Goal: Use online tool/utility

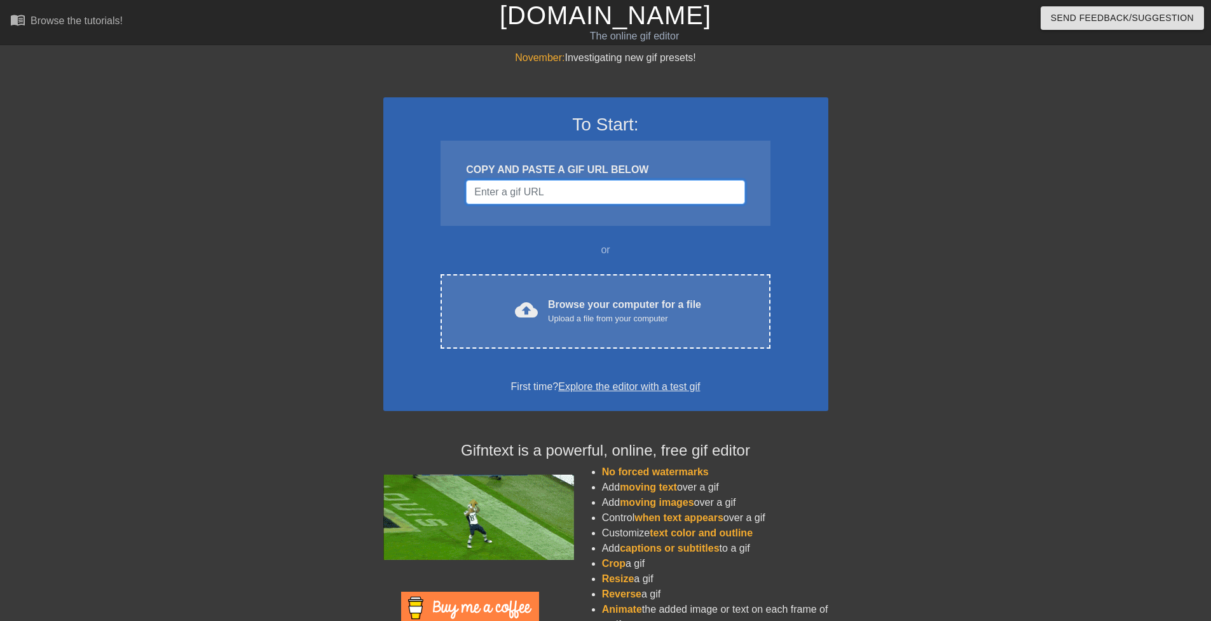
click at [570, 193] on input "Username" at bounding box center [605, 192] width 278 height 24
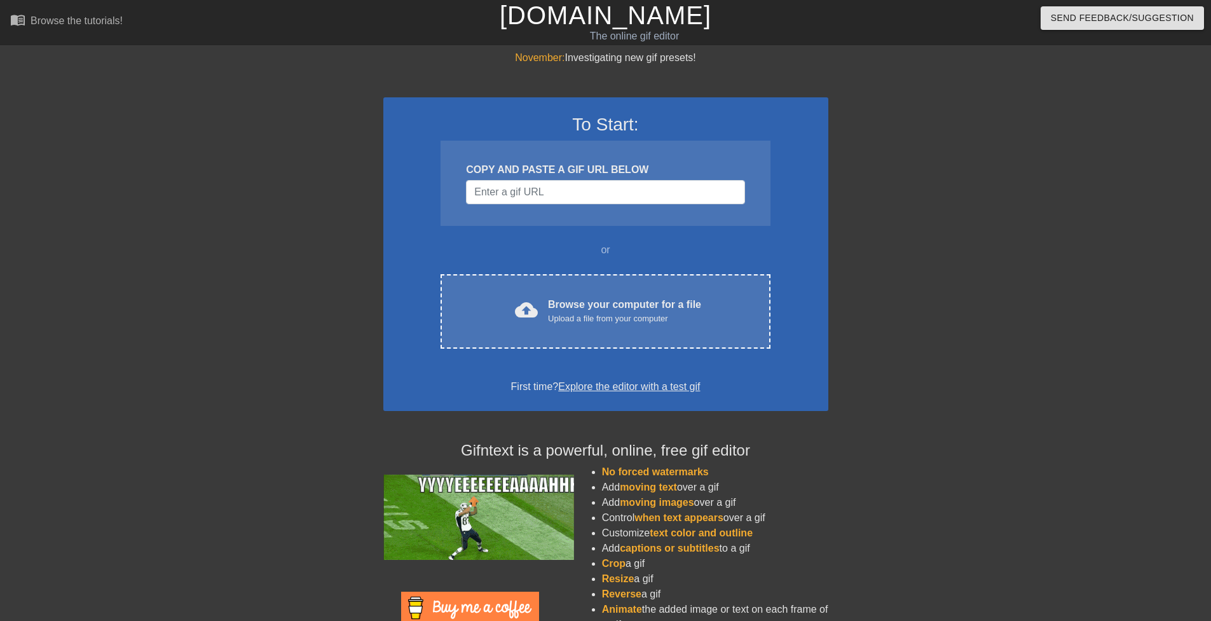
click at [530, 178] on div "COPY AND PASTE A GIF URL BELOW" at bounding box center [605, 183] width 329 height 85
click at [530, 191] on input "Username" at bounding box center [605, 192] width 278 height 24
paste input "[URL][DOMAIN_NAME]"
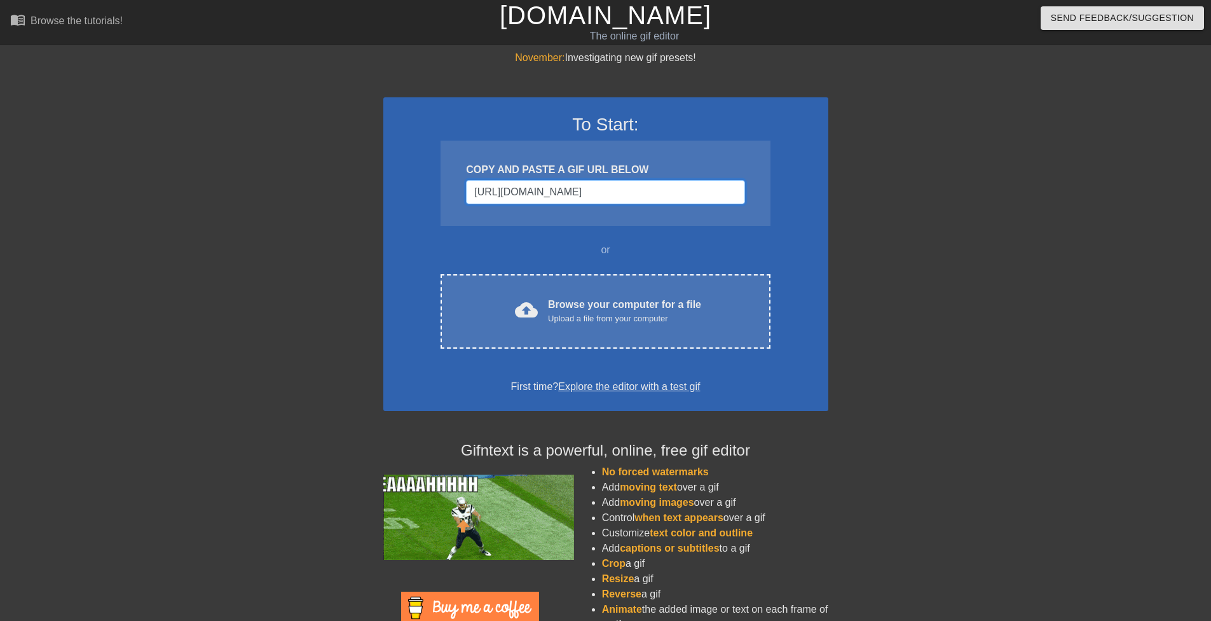
scroll to position [0, 174]
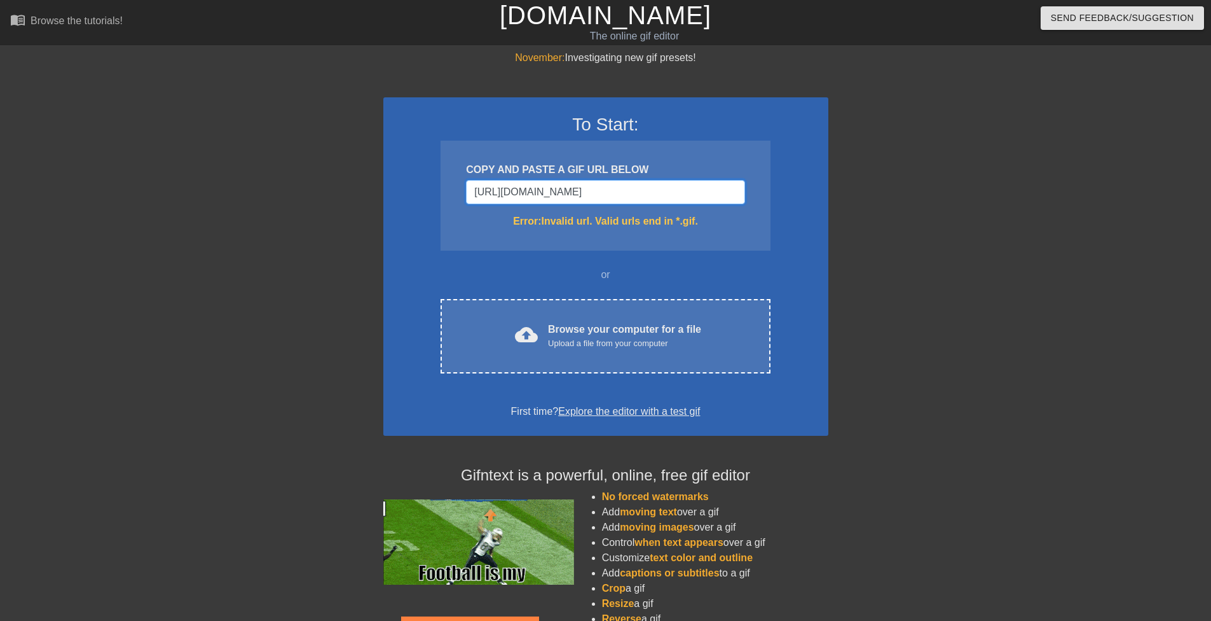
type input "[URL][DOMAIN_NAME]"
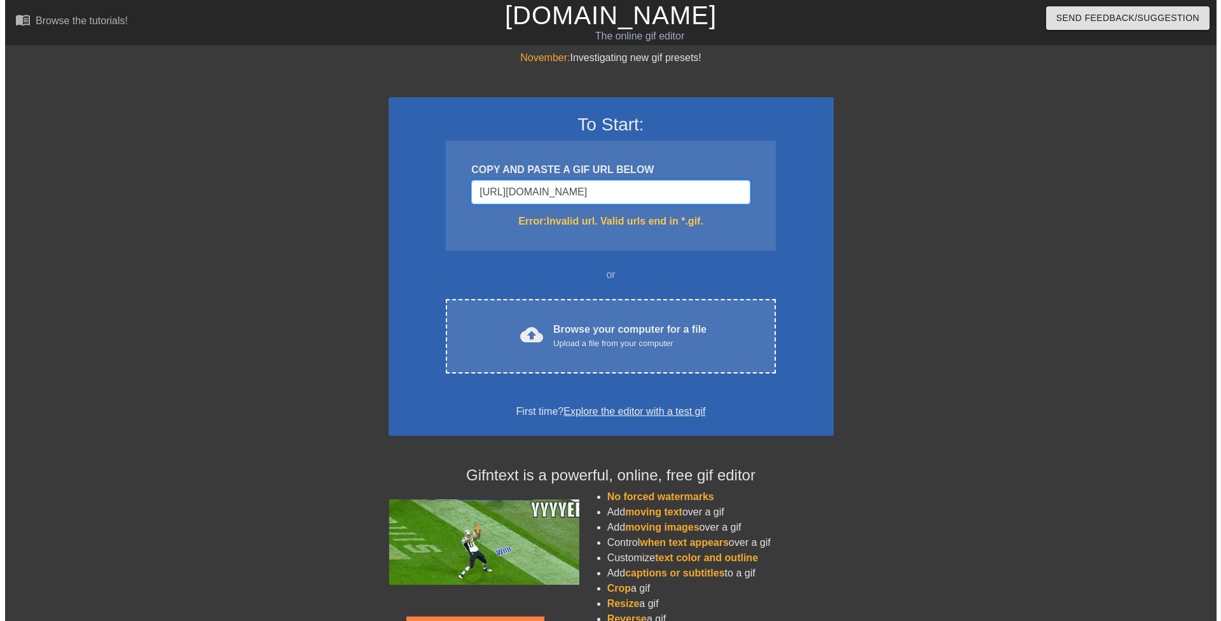
scroll to position [0, 0]
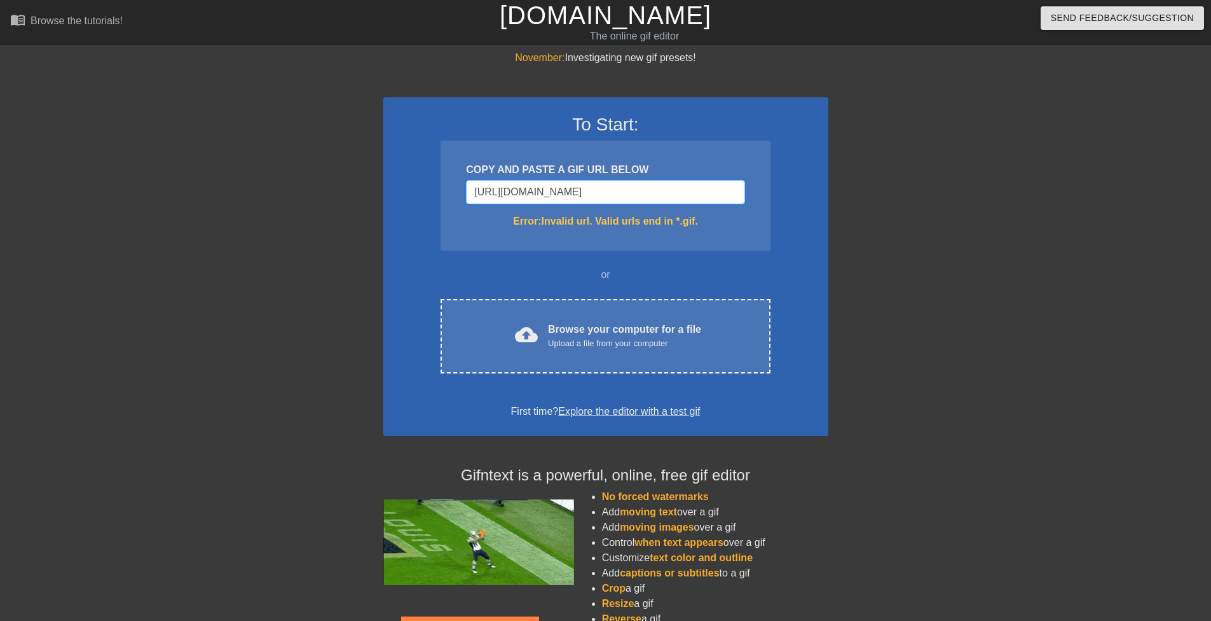
click at [530, 187] on input "[URL][DOMAIN_NAME]" at bounding box center [605, 192] width 278 height 24
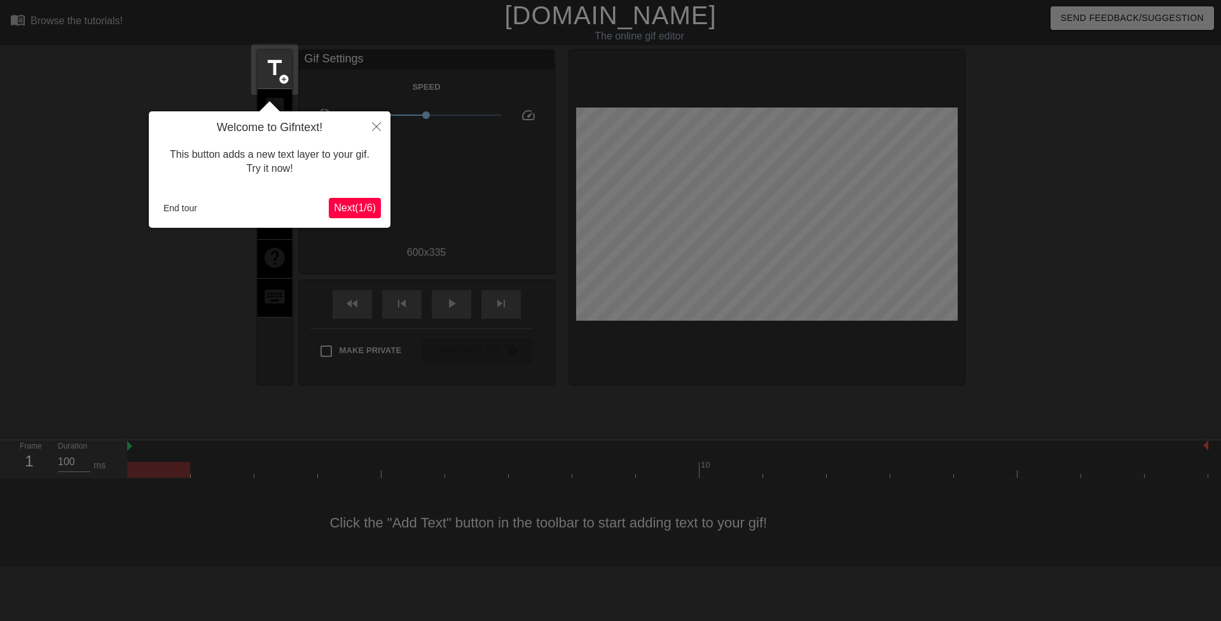
click at [362, 209] on span "Next ( 1 / 6 )" at bounding box center [355, 207] width 42 height 11
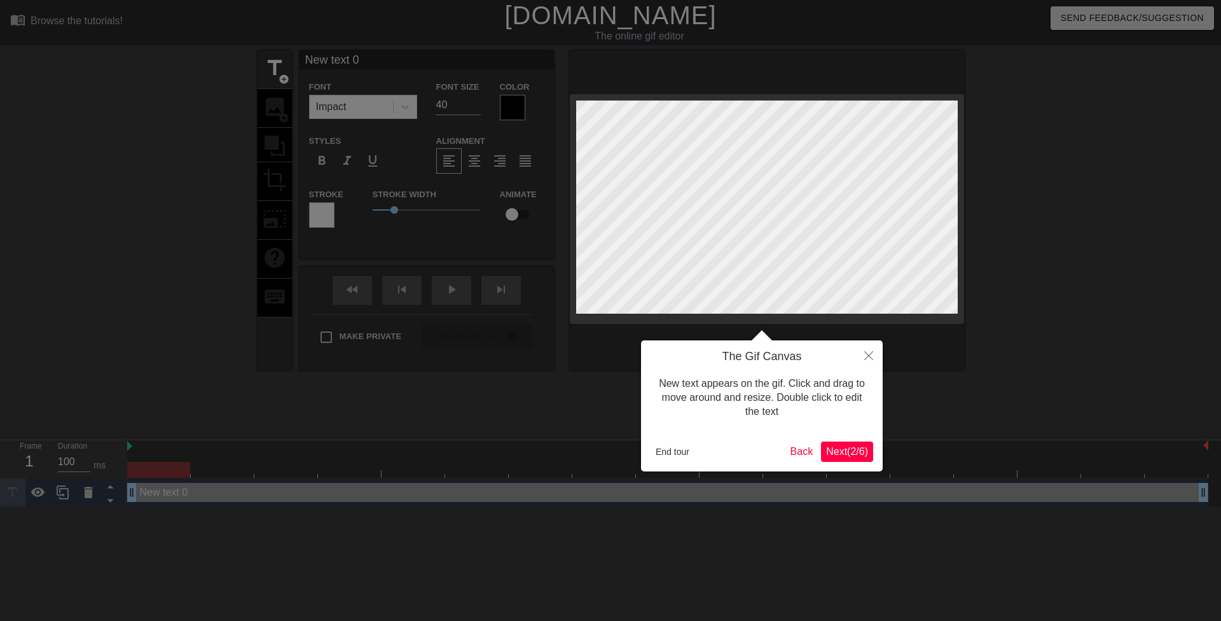
click at [860, 453] on span "Next ( 2 / 6 )" at bounding box center [847, 451] width 42 height 11
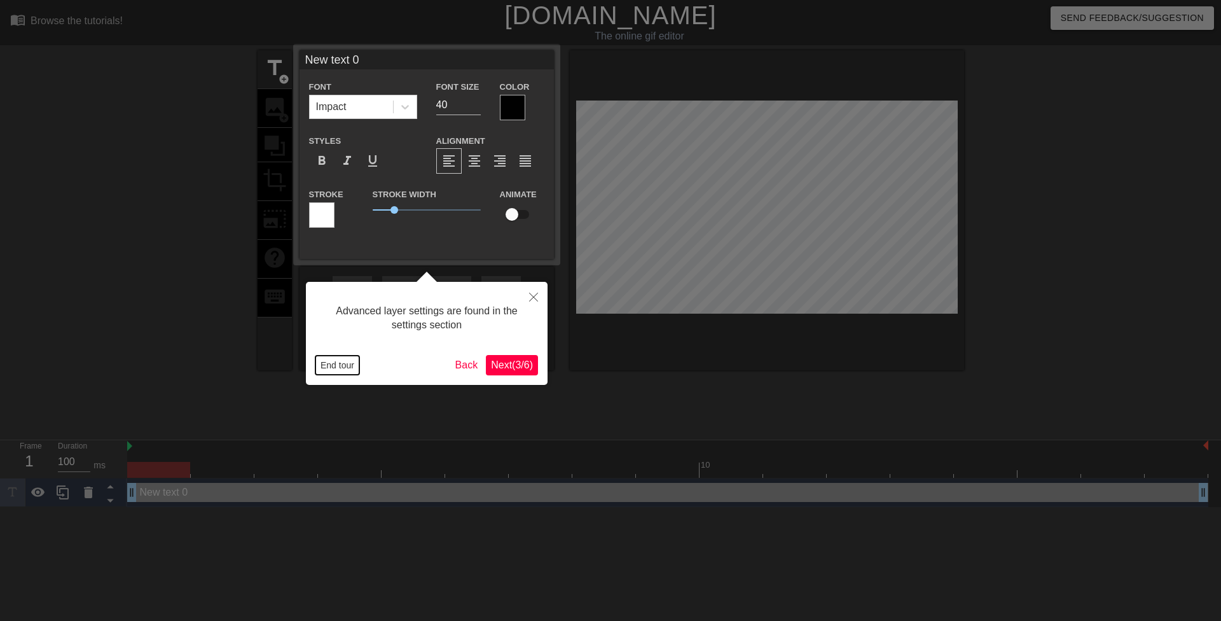
click at [347, 361] on button "End tour" at bounding box center [337, 364] width 44 height 19
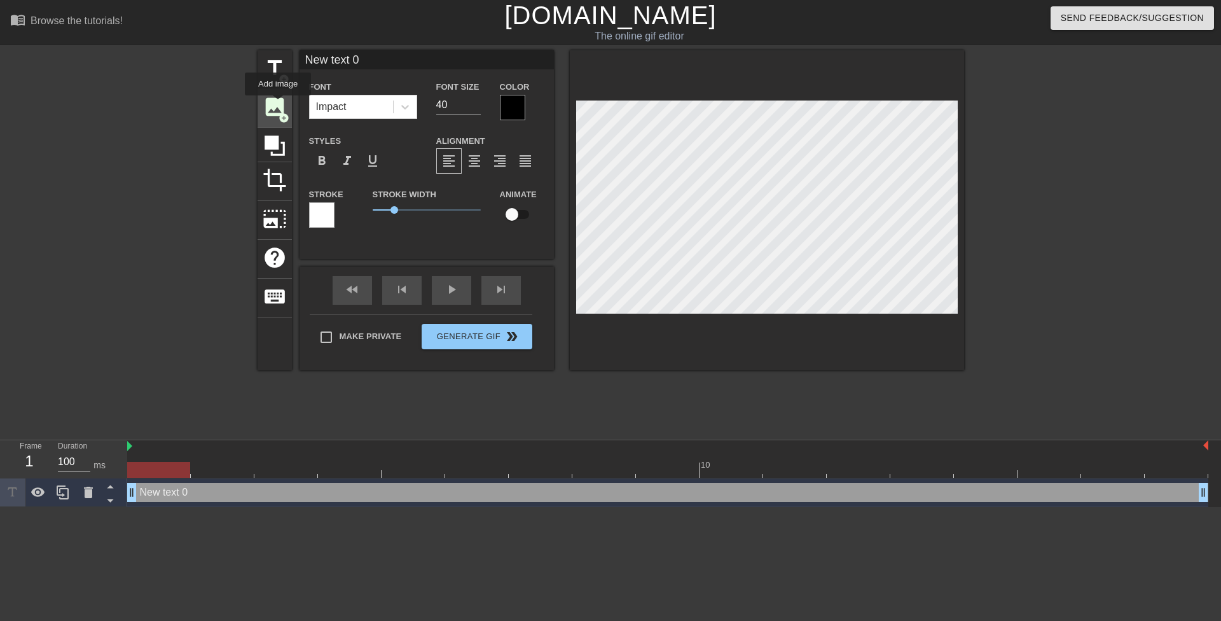
click at [278, 104] on span "image" at bounding box center [275, 107] width 24 height 24
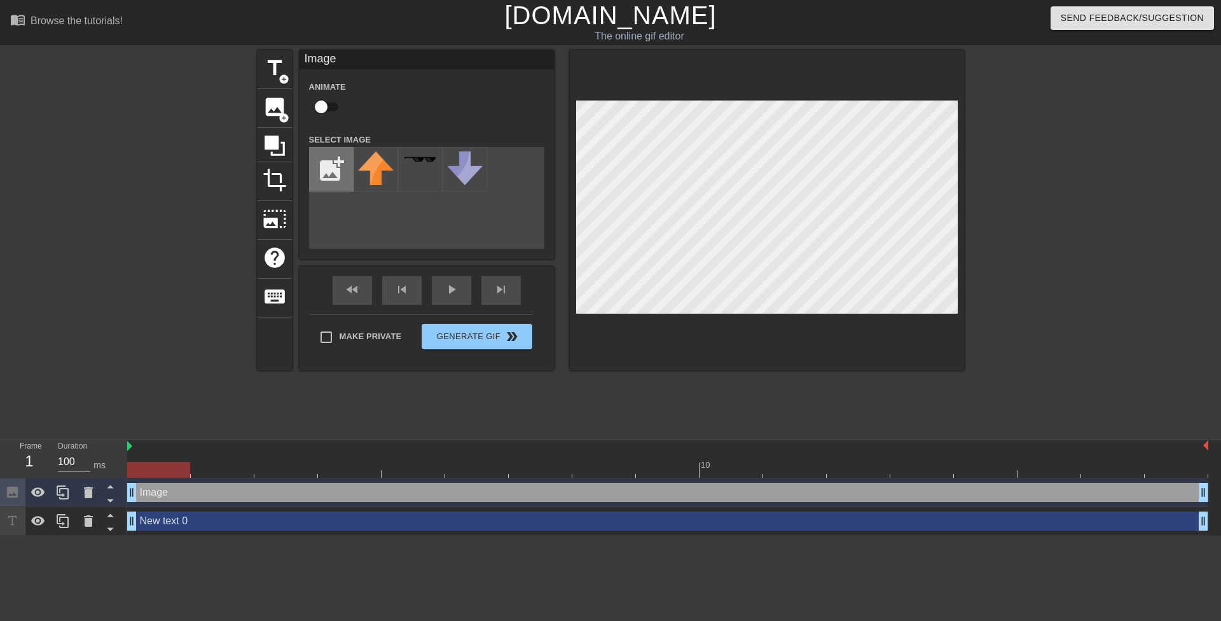
click at [334, 161] on input "file" at bounding box center [331, 169] width 43 height 43
click at [333, 159] on input "file" at bounding box center [331, 169] width 43 height 43
type input "C:\fakepath\kf.png"
click at [374, 158] on div at bounding box center [376, 169] width 45 height 45
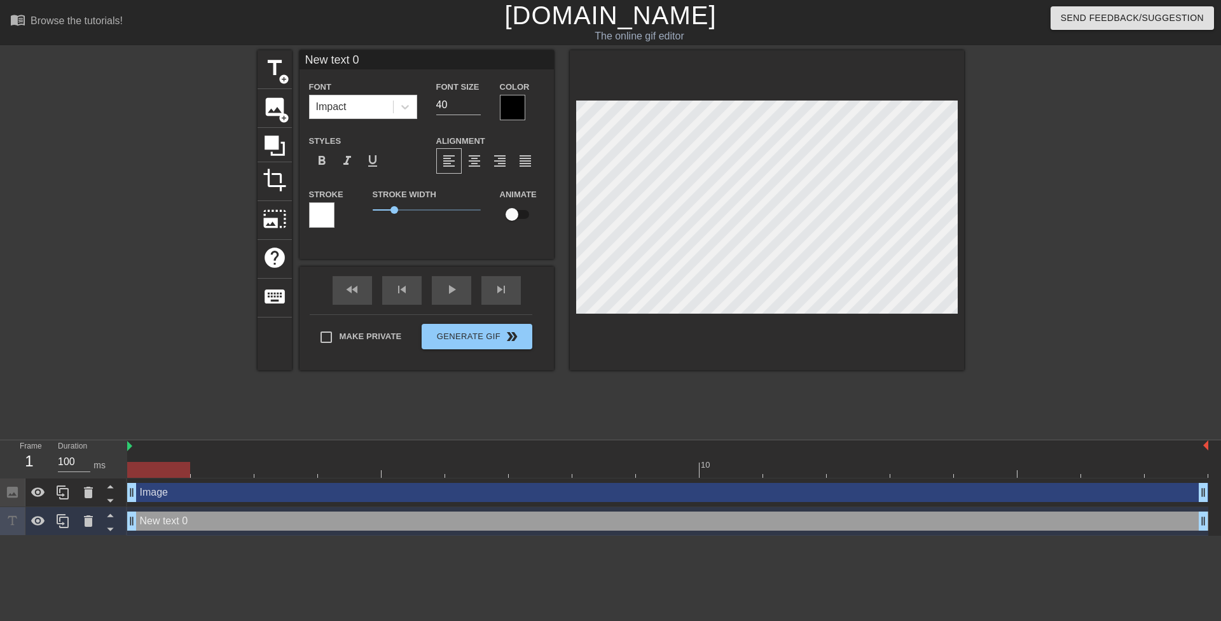
scroll to position [2, 3]
click at [570, 348] on div at bounding box center [767, 210] width 394 height 320
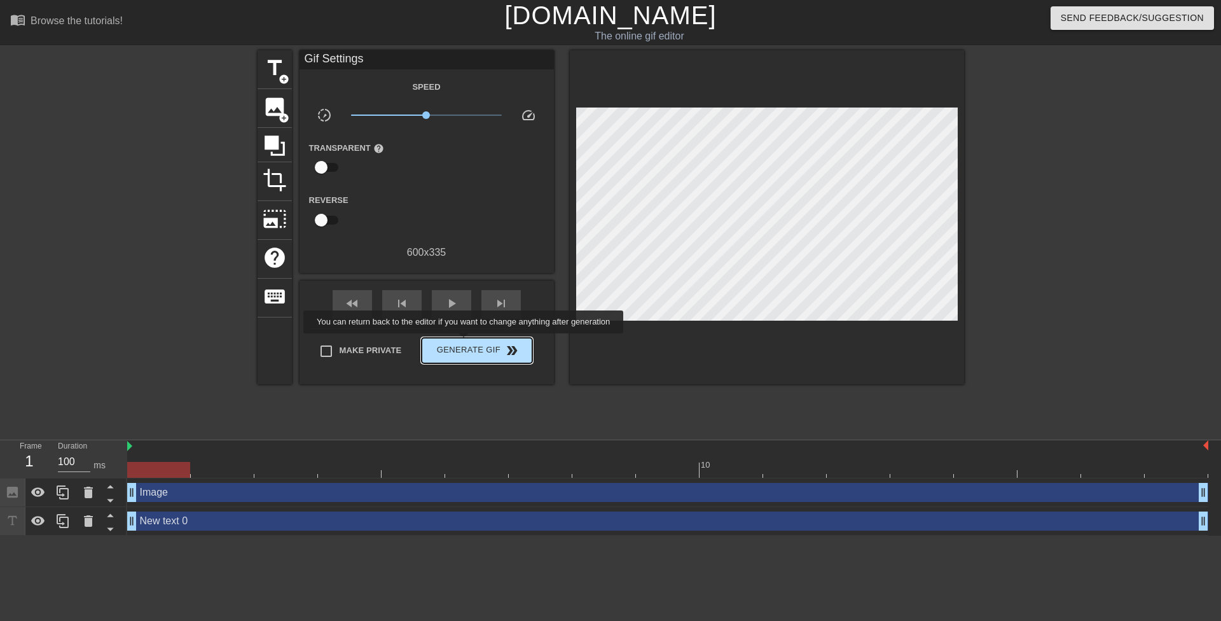
click at [464, 348] on span "Generate Gif double_arrow" at bounding box center [477, 350] width 100 height 15
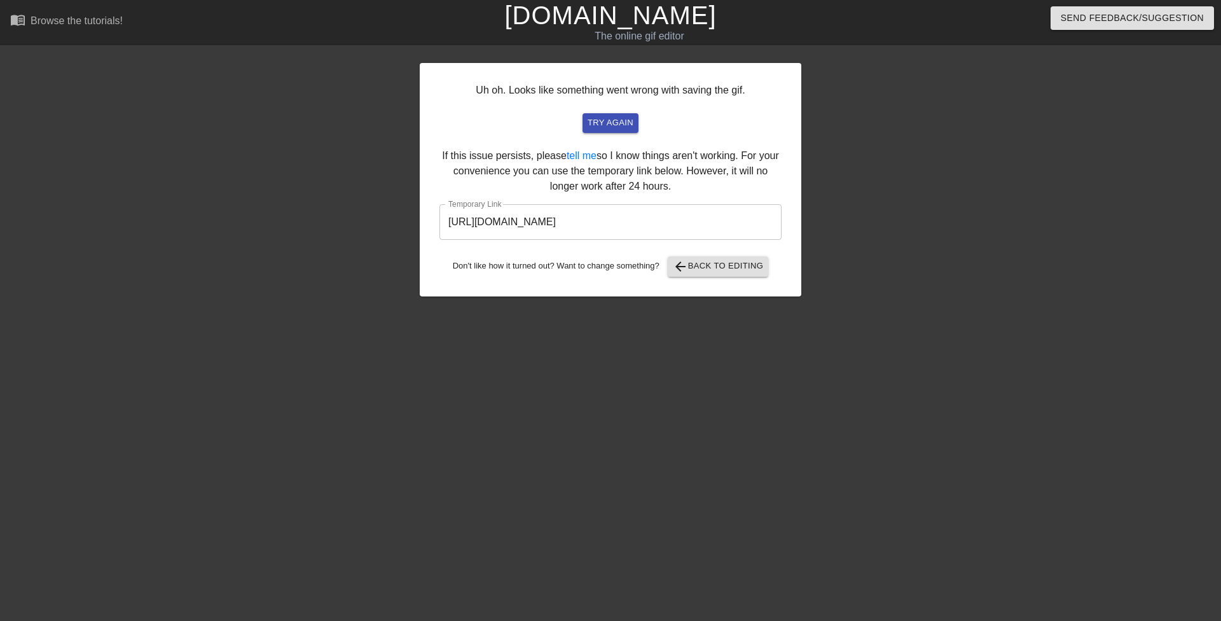
click at [587, 216] on input "[URL][DOMAIN_NAME]" at bounding box center [610, 222] width 342 height 36
